Goal: Task Accomplishment & Management: Complete application form

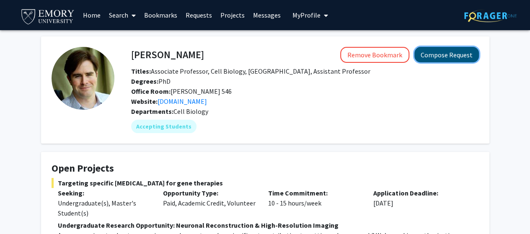
click at [443, 52] on button "Compose Request" at bounding box center [447, 55] width 65 height 16
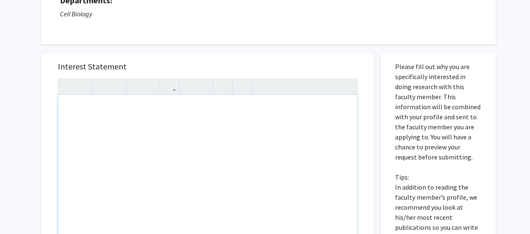
scroll to position [93, 0]
click at [147, 132] on div "Note to users with screen readers: Please press Alt+0 or Option+0 to deactivate…" at bounding box center [207, 192] width 299 height 192
paste div "Note to users with screen readers: Please press Alt+0 or Option+0 to deactivate…"
type textarea "<l>Ip dolo si Ametcon Adipi, eli S do ei temporincidid utlaboree dolorema al En…"
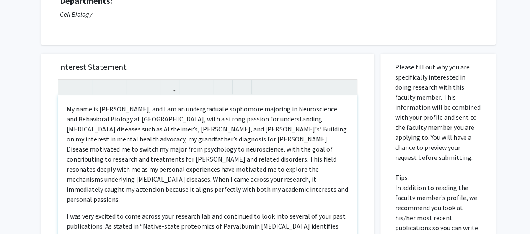
click at [96, 118] on p "My name is [PERSON_NAME], and I am an undergraduate sophomore majoring in Neuro…" at bounding box center [208, 154] width 282 height 101
click at [169, 116] on p "My name is [PERSON_NAME], and I am an undergraduate sophomore majoring in Neuro…" at bounding box center [208, 154] width 282 height 101
click at [222, 159] on p "My name is [PERSON_NAME], and I am an undergraduate sophomore majoring in Neuro…" at bounding box center [208, 154] width 282 height 101
drag, startPoint x: 222, startPoint y: 159, endPoint x: 314, endPoint y: 158, distance: 91.4
click at [314, 158] on p "My name is [PERSON_NAME], and I am an undergraduate sophomore majoring in Neuro…" at bounding box center [208, 154] width 282 height 101
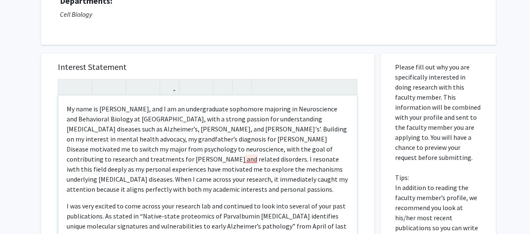
click at [251, 157] on p "My name is [PERSON_NAME], and I am an undergraduate sophomore majoring in Neuro…" at bounding box center [208, 149] width 282 height 91
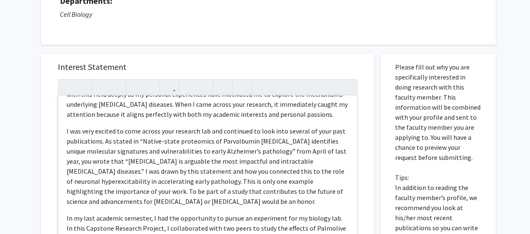
scroll to position [89, 0]
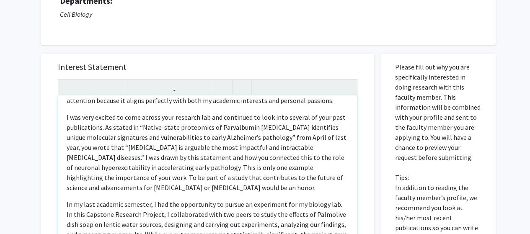
click at [79, 123] on p "I was very excited to come across your research lab and continued to look into …" at bounding box center [208, 152] width 282 height 81
click at [218, 116] on p "I was very excited to come across your research lab and continued to look into …" at bounding box center [208, 152] width 282 height 81
click at [218, 116] on p "I was very excited to come across your research lab as I continued to look into…" at bounding box center [208, 152] width 282 height 81
click at [274, 129] on p "I was very excited to come across your research lab, and I continued to look in…" at bounding box center [208, 152] width 282 height 81
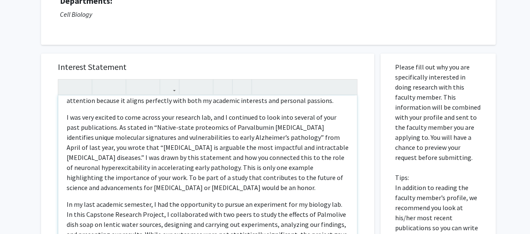
click at [177, 137] on p "I was very excited to come across your research lab, and I continued to look in…" at bounding box center [208, 152] width 282 height 81
click at [138, 132] on p "I was very excited to come across your research lab, and I continued to look in…" at bounding box center [208, 152] width 282 height 81
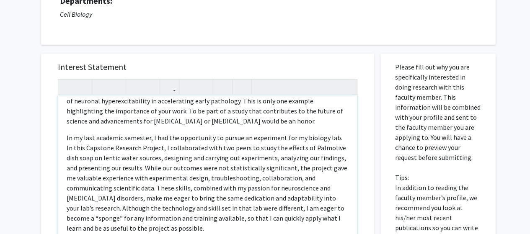
scroll to position [164, 0]
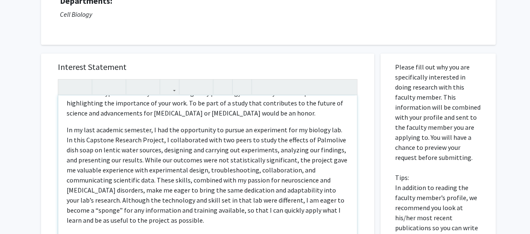
click at [148, 126] on p "In my last academic semester, I had the opportunity to pursue an experiment for…" at bounding box center [208, 175] width 282 height 101
click at [75, 122] on div "My name is [PERSON_NAME], and I am an undergraduate sophomore majoring in Neuro…" at bounding box center [207, 192] width 299 height 192
click at [65, 122] on div "My name is [PERSON_NAME], and I am an undergraduate sophomore majoring in Neuro…" at bounding box center [207, 192] width 299 height 192
click at [96, 127] on p "In my last academic semester, I had the opportunity to pursue an experiment for…" at bounding box center [208, 175] width 282 height 101
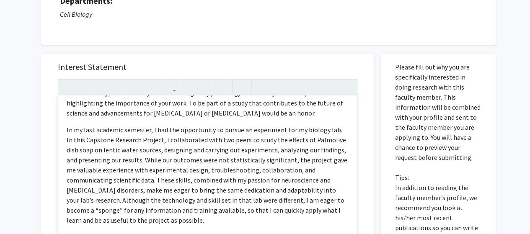
click at [78, 128] on p "In my last academic semester, I had the opportunity to pursue an experiment for…" at bounding box center [208, 175] width 282 height 101
click at [70, 128] on p "In my last academic semester, I had the opportunity to pursue an experiment for…" at bounding box center [208, 175] width 282 height 101
click at [65, 130] on div "My name is [PERSON_NAME], and I am an undergraduate sophomore majoring in Neuro…" at bounding box center [207, 192] width 299 height 192
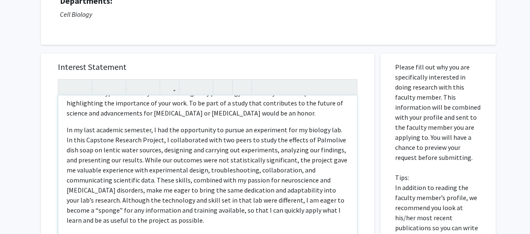
click at [316, 141] on p "In my last academic semester, I had the opportunity to pursue an experiment for…" at bounding box center [208, 175] width 282 height 101
click at [133, 170] on p "In my last academic semester, I had the opportunity to pursue an experiment for…" at bounding box center [208, 175] width 282 height 101
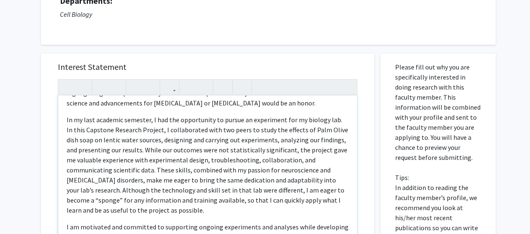
scroll to position [180, 0]
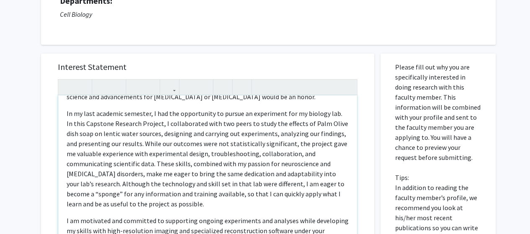
click at [132, 182] on p "In my last academic semester, I had the opportunity to pursue an experiment for…" at bounding box center [208, 159] width 282 height 101
click at [184, 185] on p "In my last academic semester, I had the opportunity to pursue an experiment for…" at bounding box center [208, 159] width 282 height 101
drag, startPoint x: 184, startPoint y: 185, endPoint x: 209, endPoint y: 182, distance: 25.7
click at [209, 182] on p "In my last academic semester, I had the opportunity to pursue an experiment for…" at bounding box center [208, 159] width 282 height 101
type textarea "<l>Ip dolo si Ametcon Adipi, eli S do ei temporincidid utlaboree dolorema al En…"
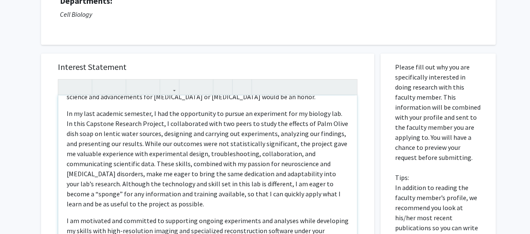
click at [264, 182] on p "In my last academic semester, I had the opportunity to pursue an experiment for…" at bounding box center [208, 159] width 282 height 101
click at [205, 189] on p "In my last academic semester, I had the opportunity to pursue an experiment for…" at bounding box center [208, 159] width 282 height 101
click at [201, 204] on p "In my last academic semester, I had the opportunity to pursue an experiment for…" at bounding box center [208, 159] width 282 height 101
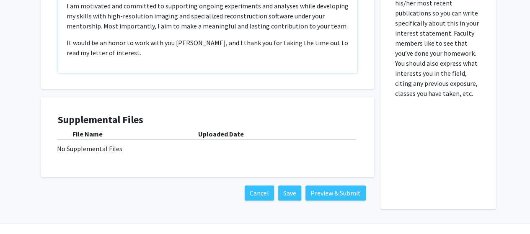
scroll to position [308, 0]
click at [297, 192] on button "Save" at bounding box center [289, 192] width 23 height 15
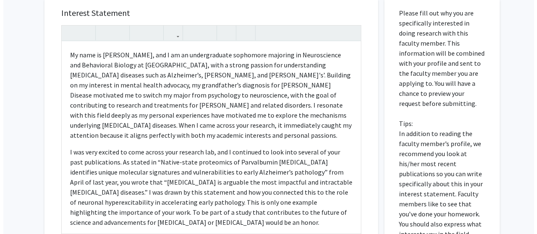
scroll to position [326, 0]
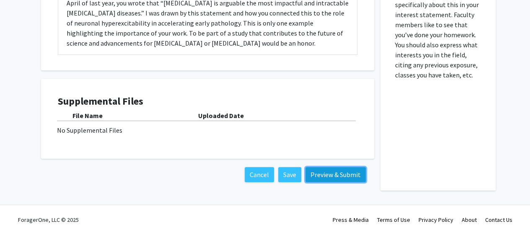
click at [322, 171] on button "Preview & Submit" at bounding box center [336, 174] width 60 height 15
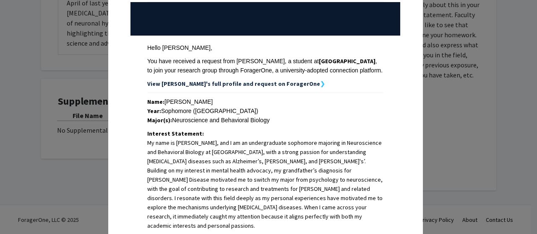
scroll to position [91, 0]
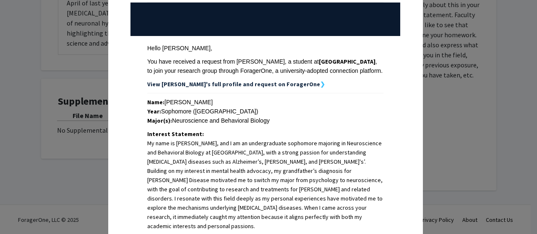
click at [260, 84] on strong "View [PERSON_NAME]'s full profile and request on ForagerOne" at bounding box center [233, 85] width 173 height 8
click at [276, 83] on strong "View [PERSON_NAME]'s full profile and request on ForagerOne" at bounding box center [233, 85] width 173 height 8
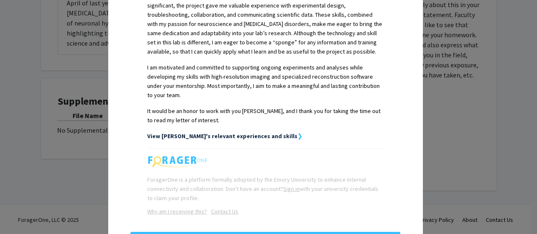
scroll to position [477, 0]
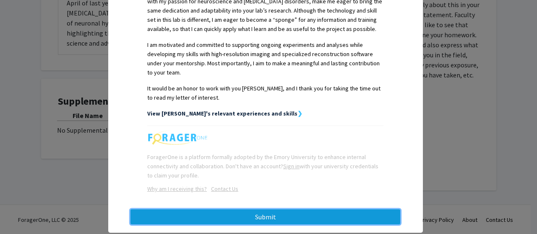
click at [260, 210] on button "Submit" at bounding box center [265, 217] width 270 height 15
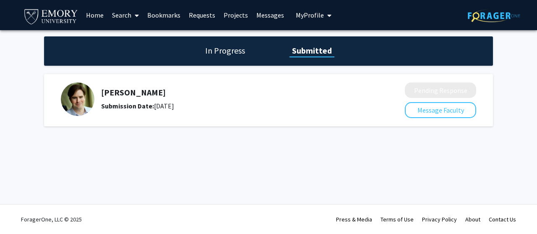
click at [234, 54] on h1 "In Progress" at bounding box center [225, 51] width 45 height 12
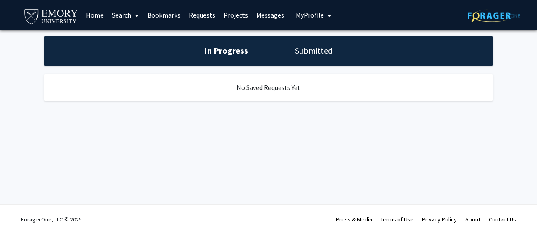
click at [324, 57] on div "In Progress Submitted" at bounding box center [268, 50] width 449 height 29
click at [303, 52] on h1 "Submitted" at bounding box center [313, 51] width 43 height 12
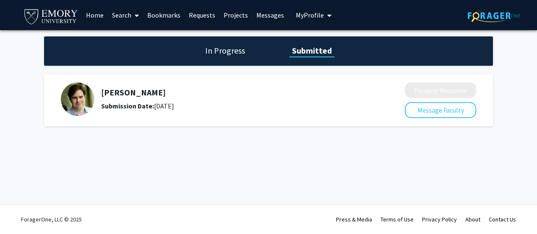
click at [315, 12] on span "My Profile" at bounding box center [310, 15] width 28 height 8
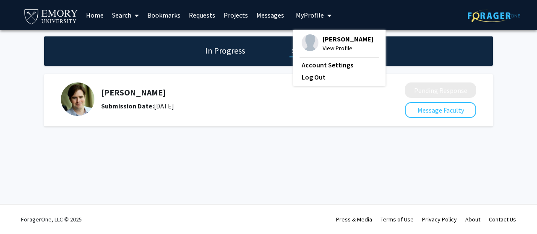
click at [326, 34] on span "[PERSON_NAME]" at bounding box center [347, 38] width 51 height 9
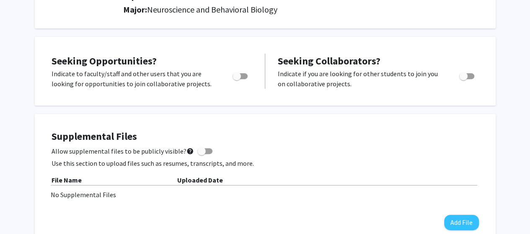
scroll to position [122, 0]
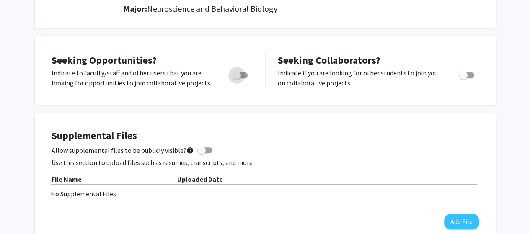
click at [233, 72] on span "Toggle" at bounding box center [237, 75] width 8 height 8
click at [237, 78] on input "Are you actively seeking opportunities?" at bounding box center [237, 78] width 0 height 0
checkbox input "true"
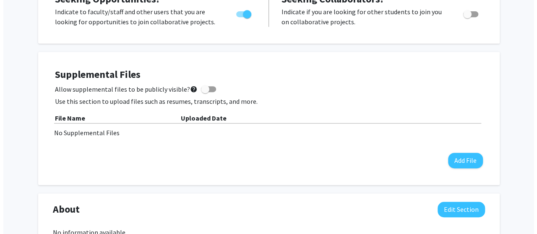
scroll to position [189, 0]
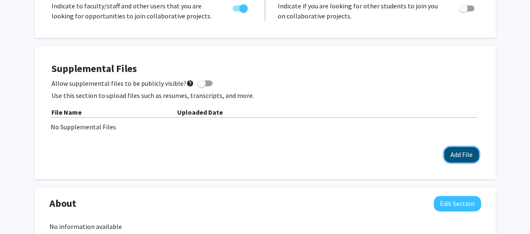
click at [460, 161] on button "Add File" at bounding box center [462, 155] width 35 height 16
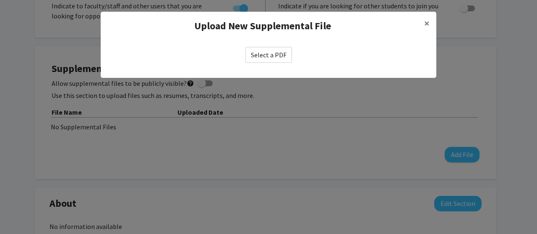
click at [274, 55] on label "Select a PDF" at bounding box center [268, 55] width 47 height 16
click at [0, 0] on input "Select a PDF" at bounding box center [0, 0] width 0 height 0
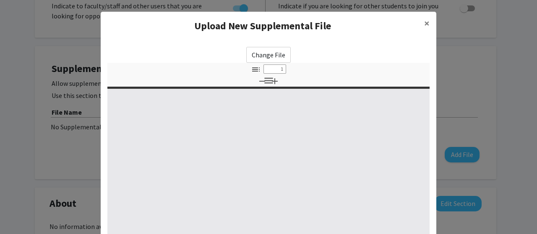
select select "custom"
type input "0"
select select "custom"
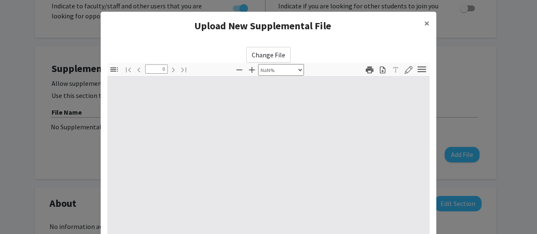
type input "1"
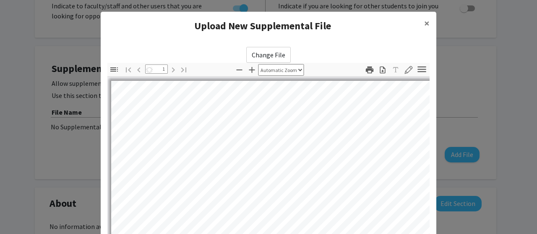
scroll to position [49, 0]
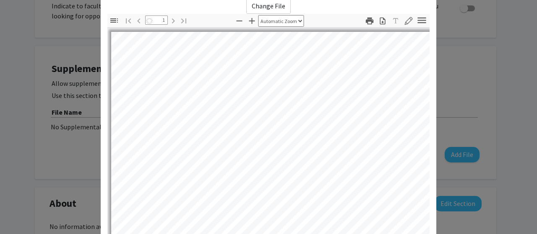
select select "auto"
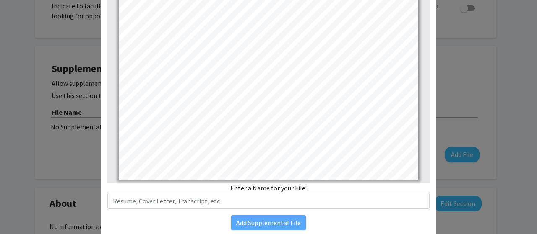
scroll to position [155, 0]
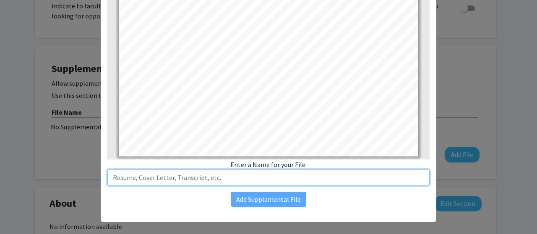
click at [254, 180] on input "text" at bounding box center [268, 178] width 322 height 16
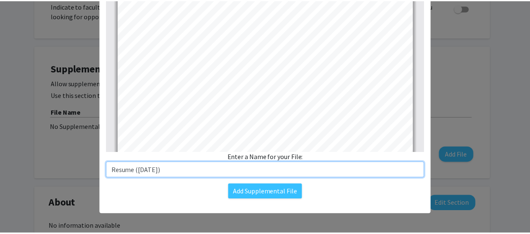
scroll to position [66, 0]
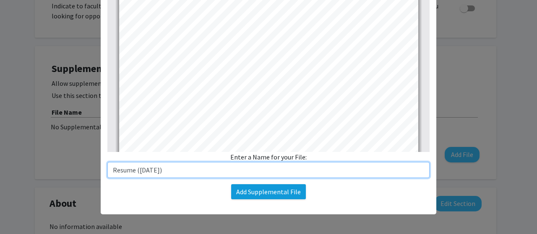
type input "Resume (September 2025)"
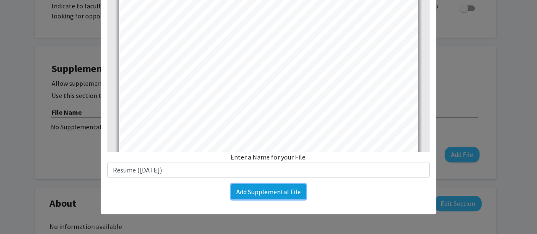
click at [270, 191] on button "Add Supplemental File" at bounding box center [268, 192] width 75 height 15
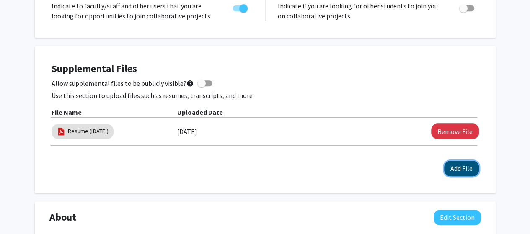
click at [449, 170] on button "Add File" at bounding box center [462, 169] width 35 height 16
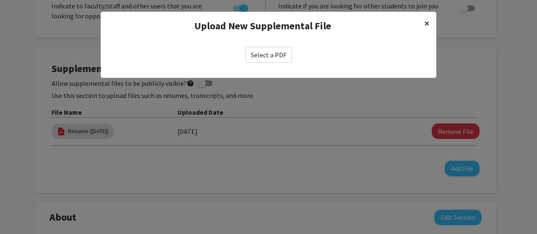
click at [422, 28] on button "×" at bounding box center [426, 23] width 19 height 23
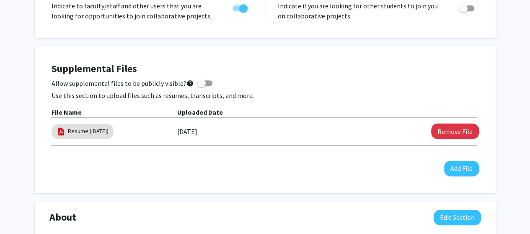
click at [247, 78] on div "Supplemental Files Allow supplemental files to be publicly visible? help Use th…" at bounding box center [266, 120] width 428 height 114
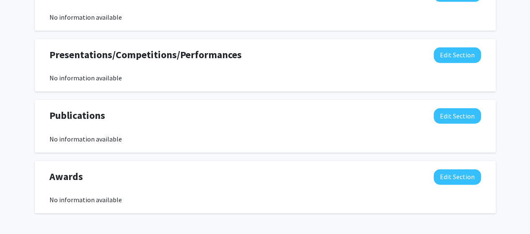
scroll to position [566, 0]
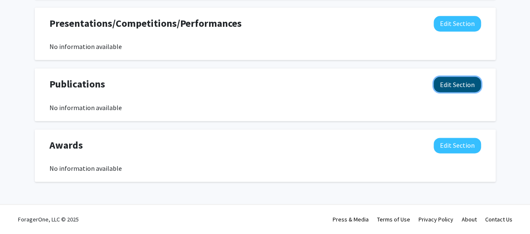
click at [455, 84] on button "Edit Section" at bounding box center [457, 85] width 47 height 16
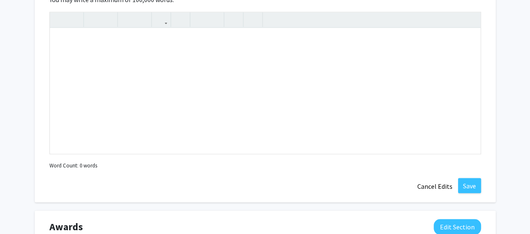
scroll to position [669, 0]
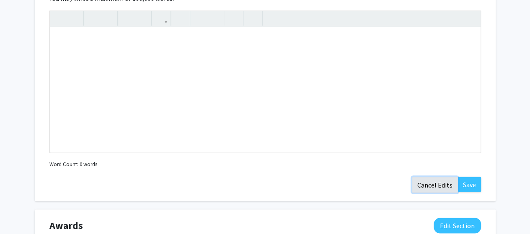
click at [429, 184] on button "Cancel Edits" at bounding box center [435, 185] width 46 height 16
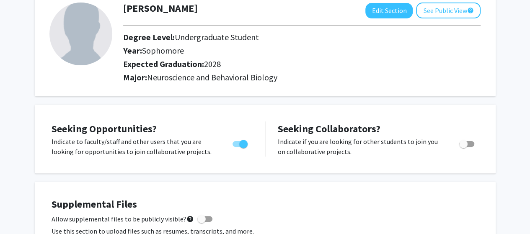
scroll to position [0, 0]
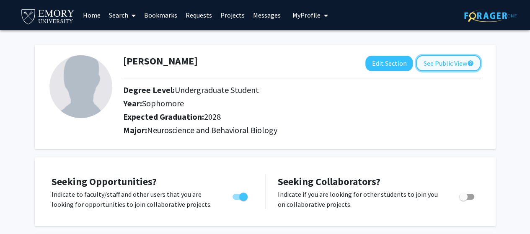
click at [455, 66] on button "See Public View help" at bounding box center [448, 63] width 65 height 16
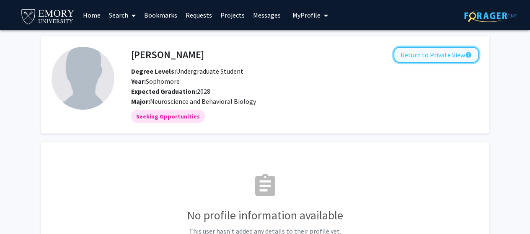
click at [452, 53] on button "Return to Private View help" at bounding box center [437, 55] width 86 height 16
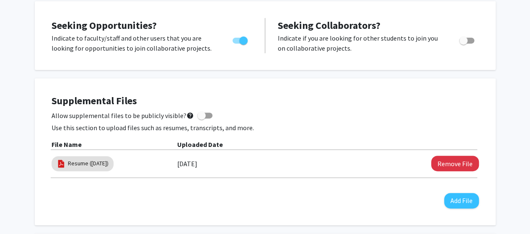
scroll to position [186, 0]
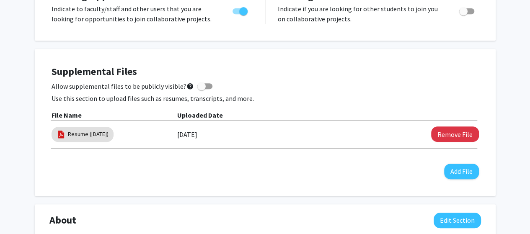
click at [205, 84] on span at bounding box center [205, 86] width 15 height 6
click at [202, 89] on input "Allow supplemental files to be publicly visible? help" at bounding box center [201, 89] width 0 height 0
checkbox input "true"
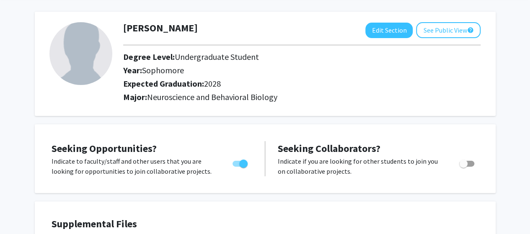
scroll to position [0, 0]
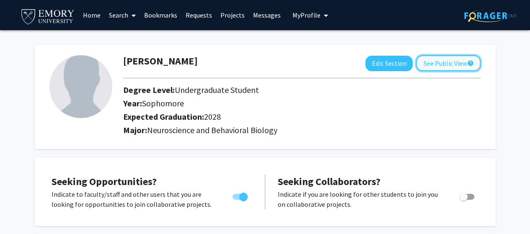
click at [462, 65] on button "See Public View help" at bounding box center [448, 63] width 65 height 16
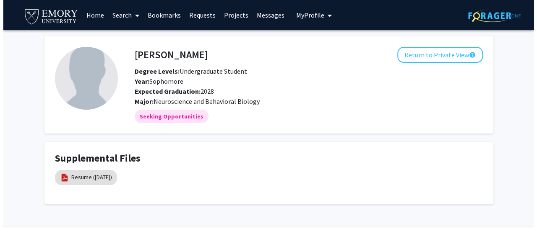
scroll to position [22, 0]
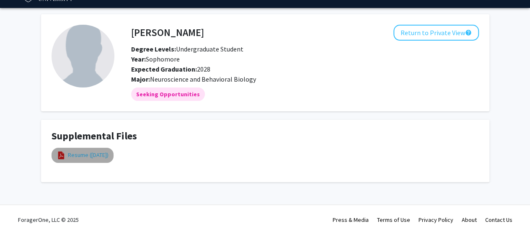
click at [109, 159] on link "Resume (September 2025)" at bounding box center [88, 155] width 41 height 9
select select "custom"
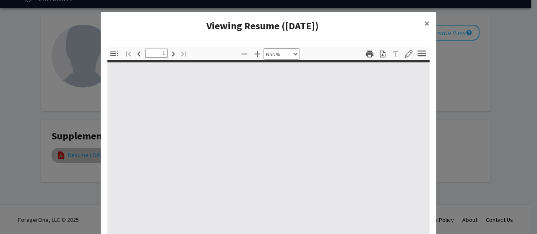
type input "0"
select select "custom"
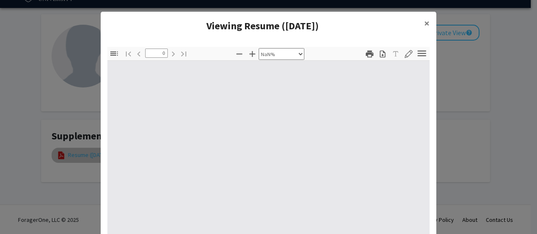
type input "1"
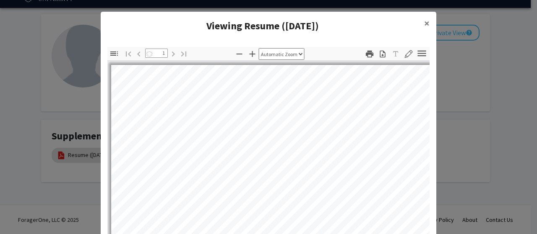
select select "auto"
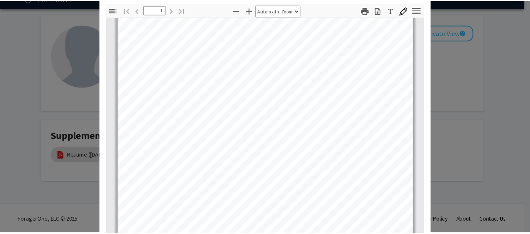
scroll to position [6, 0]
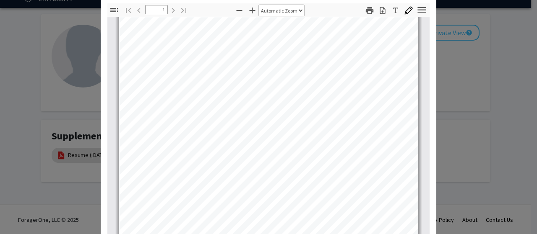
click at [450, 26] on modal-container "Viewing Resume (September 2025) × Thumbnails Document Outline Attachments Layer…" at bounding box center [268, 117] width 537 height 234
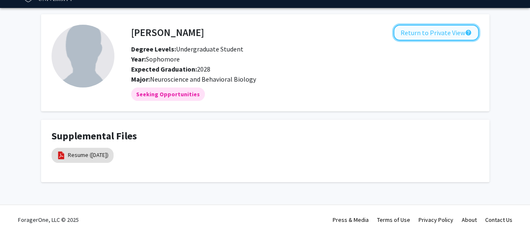
click at [434, 29] on button "Return to Private View help" at bounding box center [437, 33] width 86 height 16
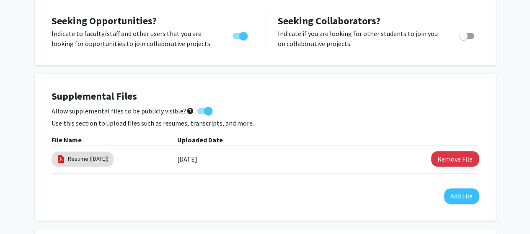
scroll to position [161, 0]
click at [198, 109] on span at bounding box center [205, 111] width 15 height 6
click at [201, 114] on input "Allow supplemental files to be publicly visible? help" at bounding box center [201, 114] width 0 height 0
checkbox input "false"
click at [239, 112] on div "Allow supplemental files to be publicly visible? help" at bounding box center [266, 111] width 428 height 10
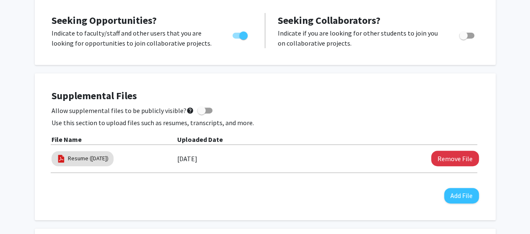
scroll to position [0, 0]
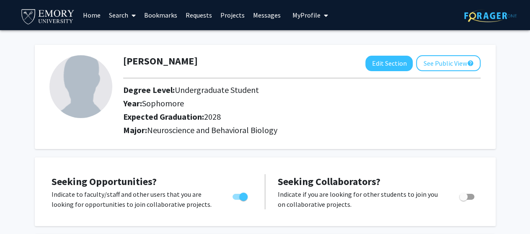
click at [85, 17] on link "Home" at bounding box center [92, 14] width 26 height 29
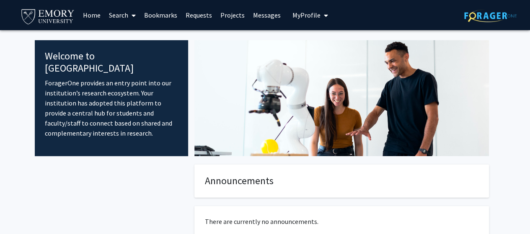
click at [306, 12] on span "My Profile" at bounding box center [307, 15] width 28 height 8
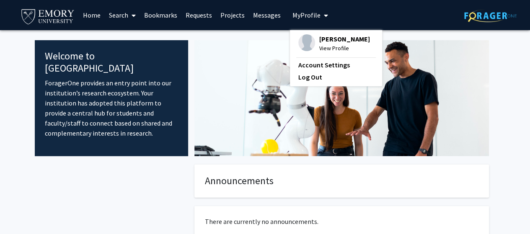
click at [270, 16] on link "Messages" at bounding box center [267, 14] width 36 height 29
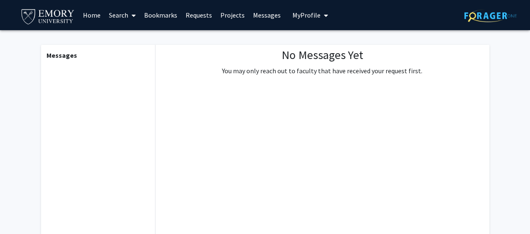
click at [234, 14] on link "Projects" at bounding box center [232, 14] width 33 height 29
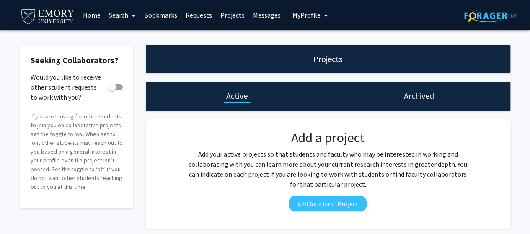
click at [424, 101] on h1 "Archived" at bounding box center [419, 96] width 30 height 12
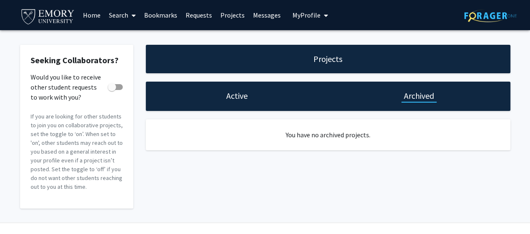
click at [253, 96] on div "Active" at bounding box center [237, 96] width 182 height 29
click at [216, 96] on div "Active" at bounding box center [237, 96] width 182 height 29
click at [225, 19] on link "Projects" at bounding box center [232, 14] width 33 height 29
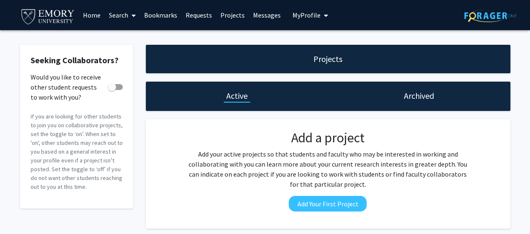
click at [200, 17] on link "Requests" at bounding box center [199, 14] width 35 height 29
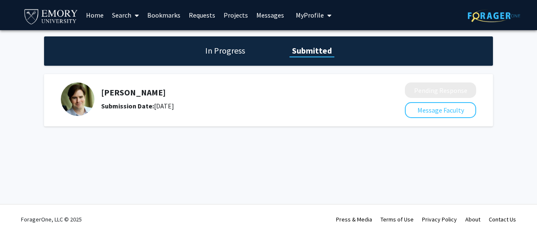
click at [168, 16] on link "Bookmarks" at bounding box center [164, 14] width 42 height 29
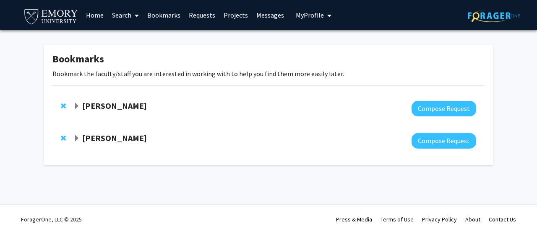
click at [65, 138] on span "Remove Matt Rowan from bookmarks" at bounding box center [63, 138] width 5 height 7
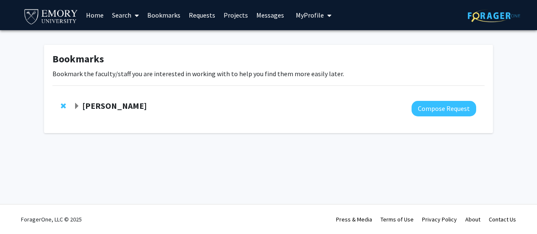
click at [123, 104] on strong "[PERSON_NAME]" at bounding box center [114, 106] width 65 height 10
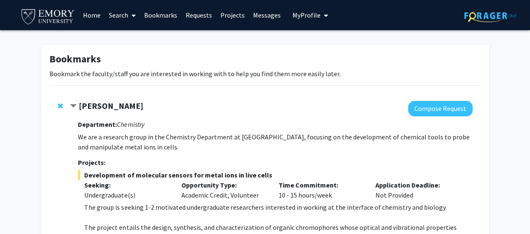
click at [96, 15] on link "Home" at bounding box center [92, 14] width 26 height 29
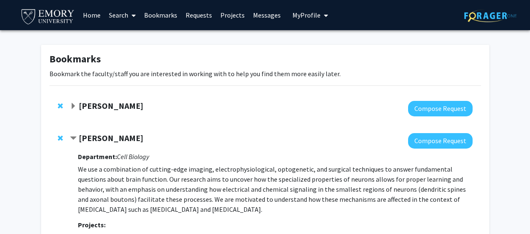
scroll to position [84, 0]
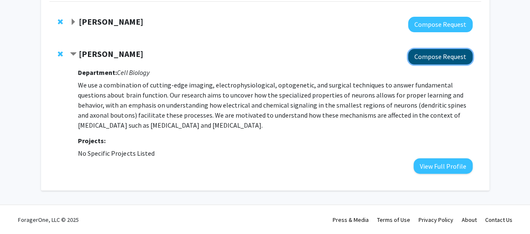
click at [444, 60] on button "Compose Request" at bounding box center [440, 57] width 65 height 16
